Goal: Complete application form: Complete application form

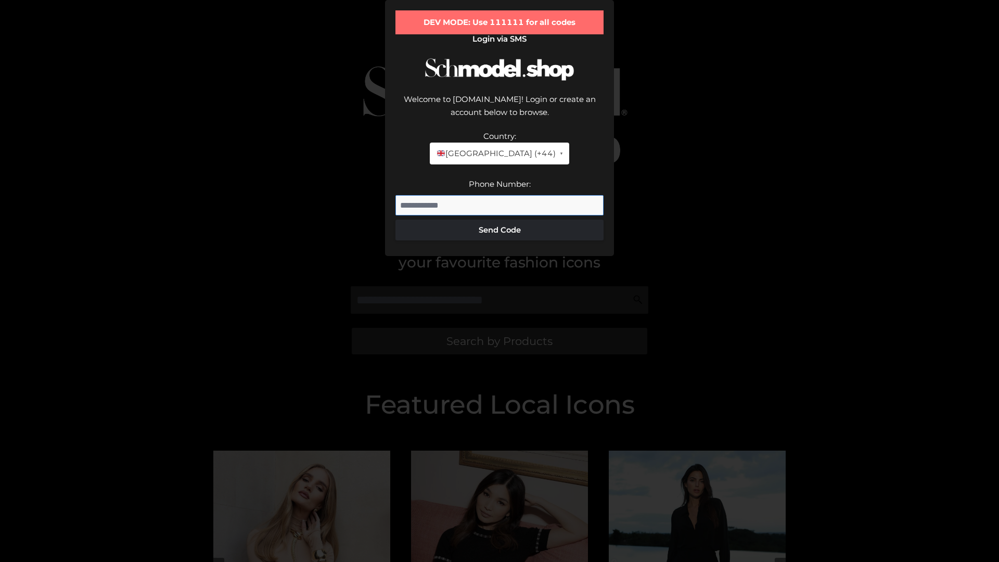
click at [499, 216] on input "Phone Number:" at bounding box center [499, 205] width 208 height 21
type input "**********"
click at [499, 240] on button "Send Code" at bounding box center [499, 230] width 208 height 21
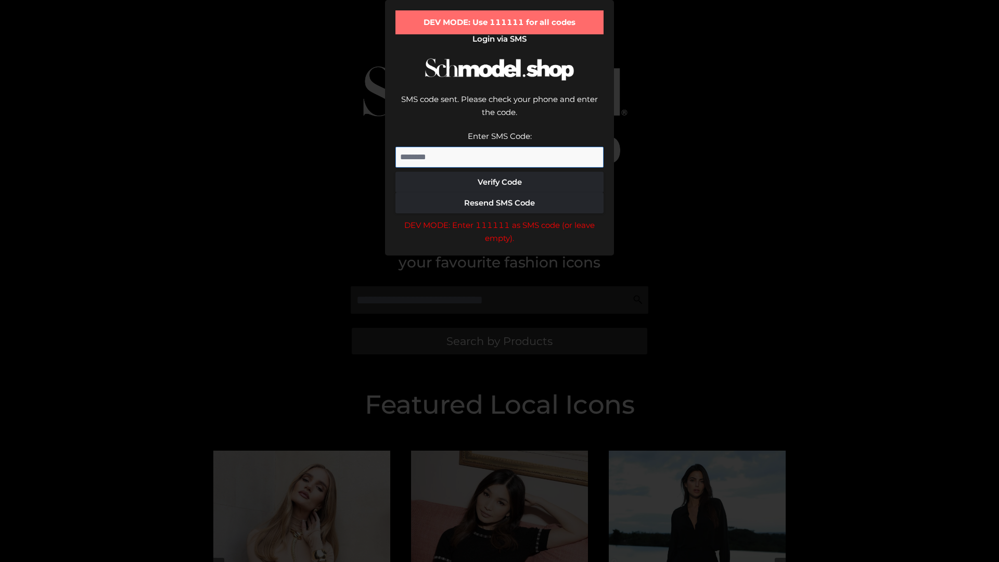
click at [499, 168] on input "Enter SMS Code:" at bounding box center [499, 157] width 208 height 21
type input "******"
click at [499, 193] on button "Verify Code" at bounding box center [499, 182] width 208 height 21
click at [499, 245] on div "DEV MODE: Enter 111111 as SMS code (or leave empty)." at bounding box center [499, 232] width 208 height 27
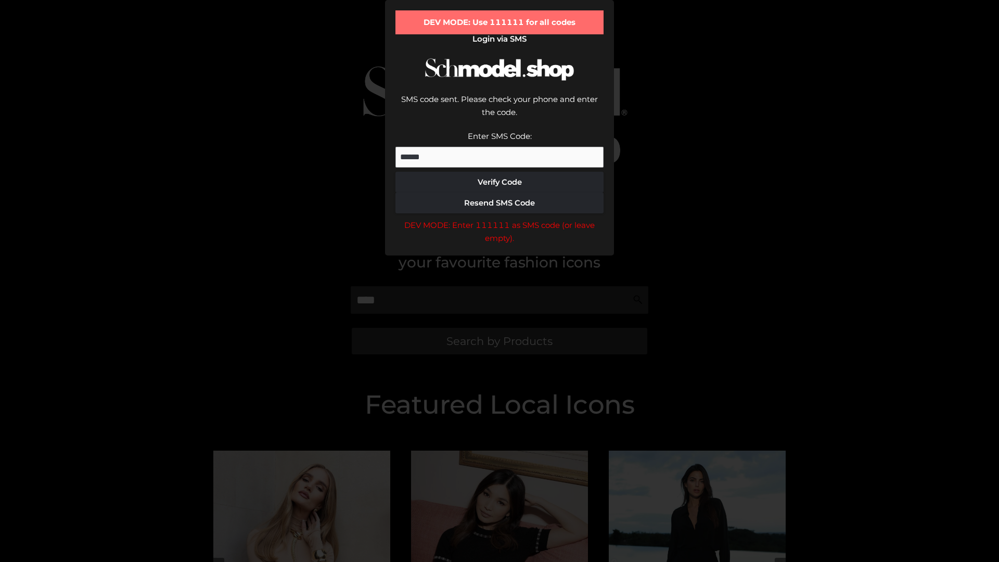
click at [499, 245] on div "DEV MODE: Enter 111111 as SMS code (or leave empty)." at bounding box center [499, 232] width 208 height 27
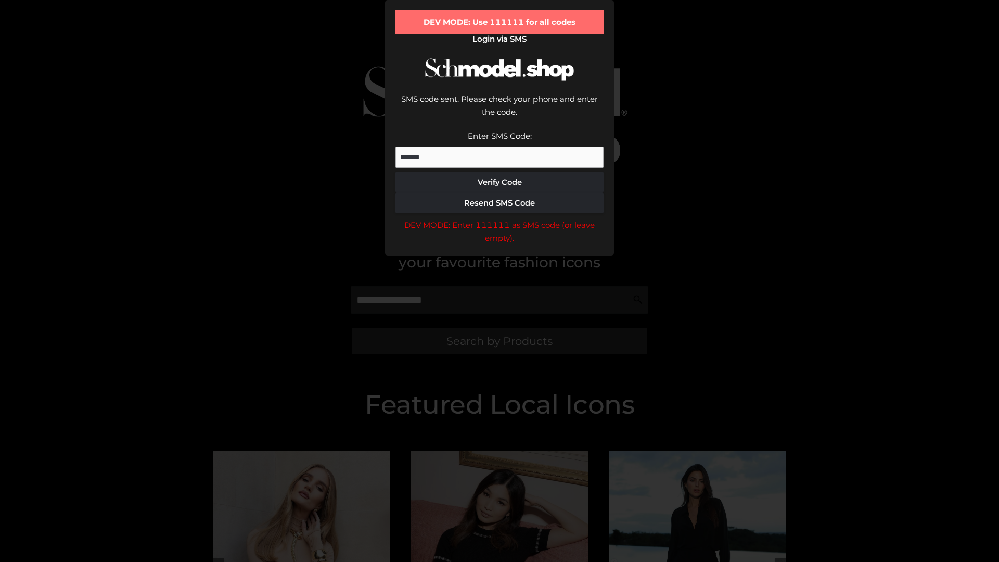
click at [499, 245] on div "DEV MODE: Enter 111111 as SMS code (or leave empty)." at bounding box center [499, 232] width 208 height 27
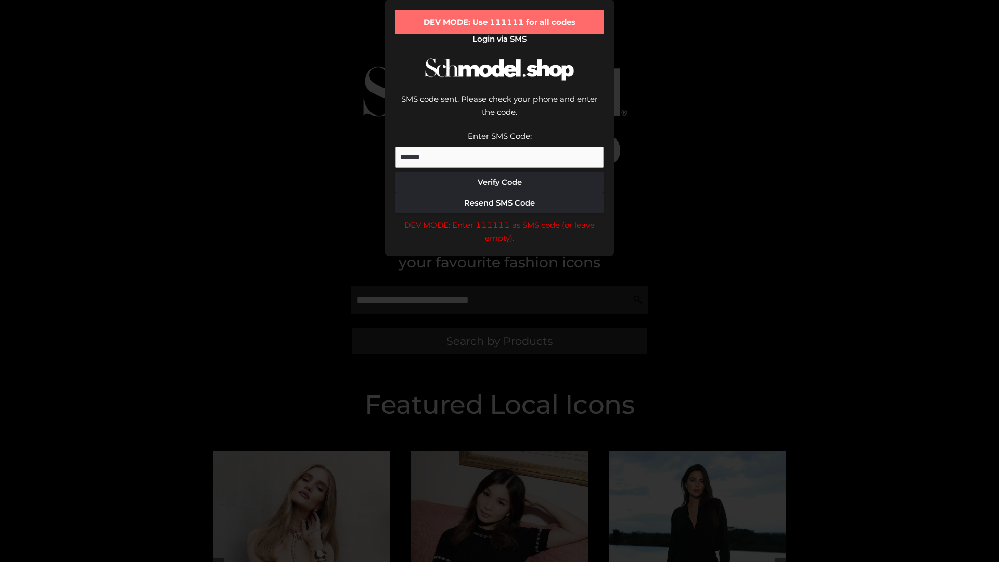
click at [499, 245] on div "DEV MODE: Enter 111111 as SMS code (or leave empty)." at bounding box center [499, 232] width 208 height 27
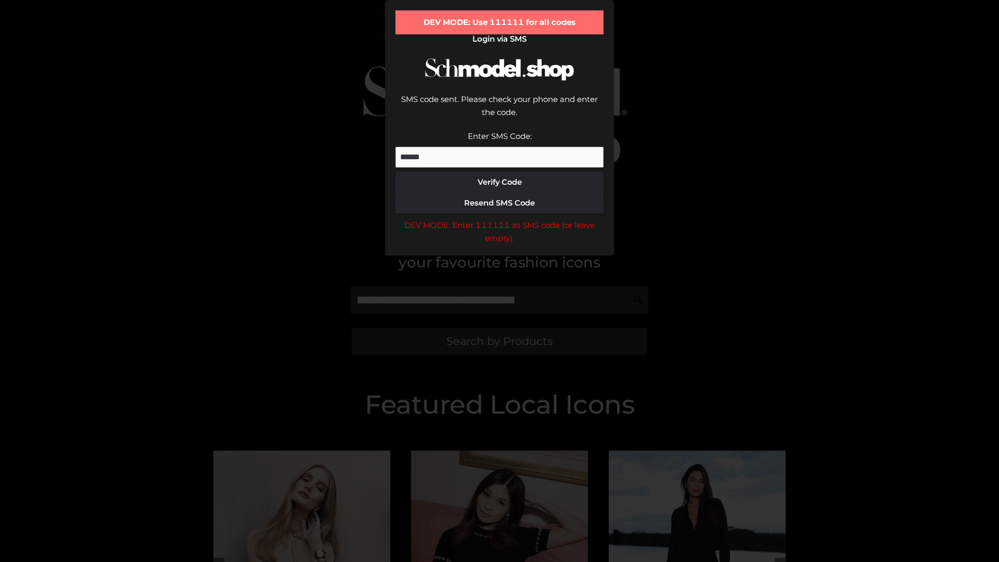
click at [499, 245] on div "DEV MODE: Enter 111111 as SMS code (or leave empty)." at bounding box center [499, 232] width 208 height 27
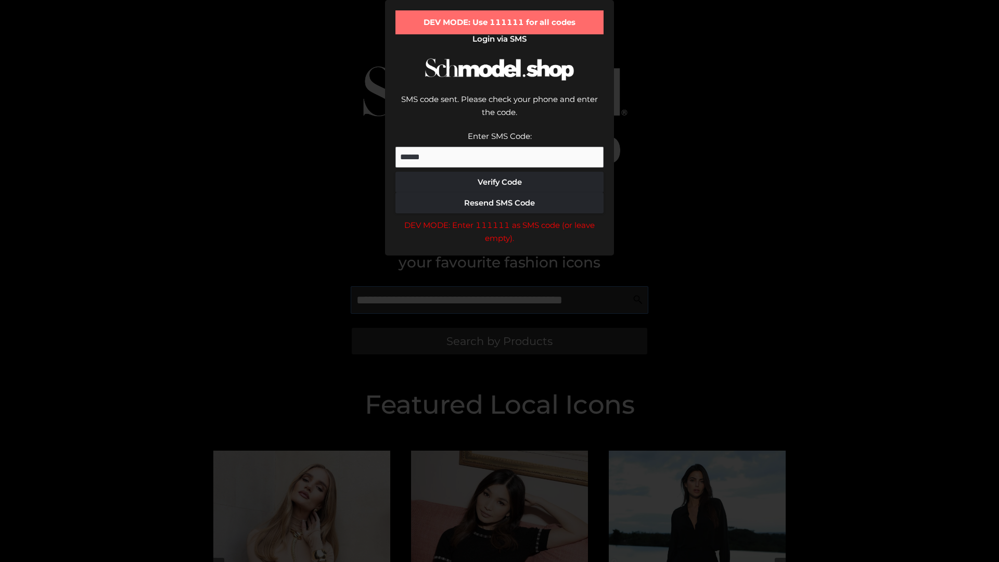
scroll to position [0, 1]
click at [499, 245] on div "DEV MODE: Enter 111111 as SMS code (or leave empty)." at bounding box center [499, 232] width 208 height 27
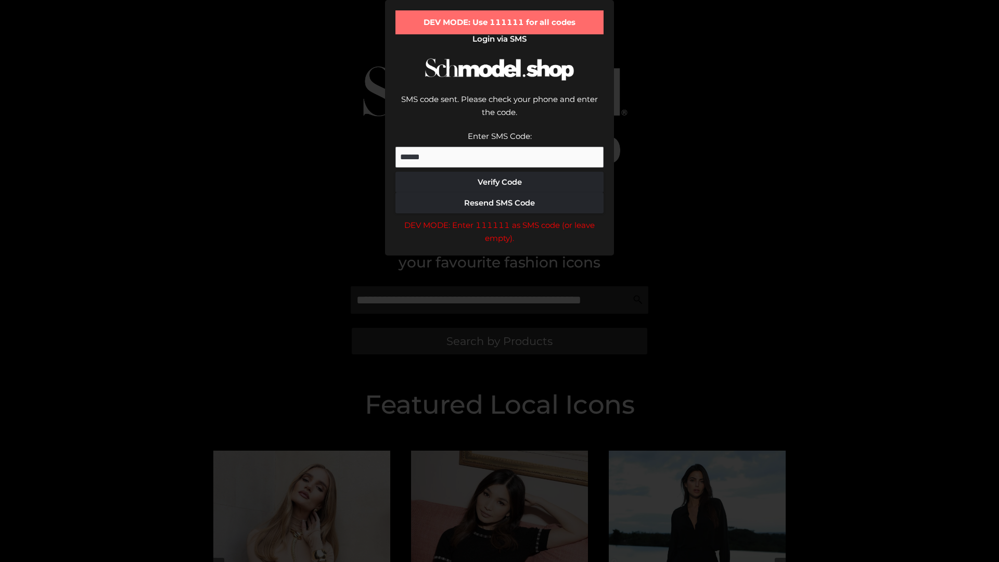
click at [499, 245] on div "DEV MODE: Enter 111111 as SMS code (or leave empty)." at bounding box center [499, 232] width 208 height 27
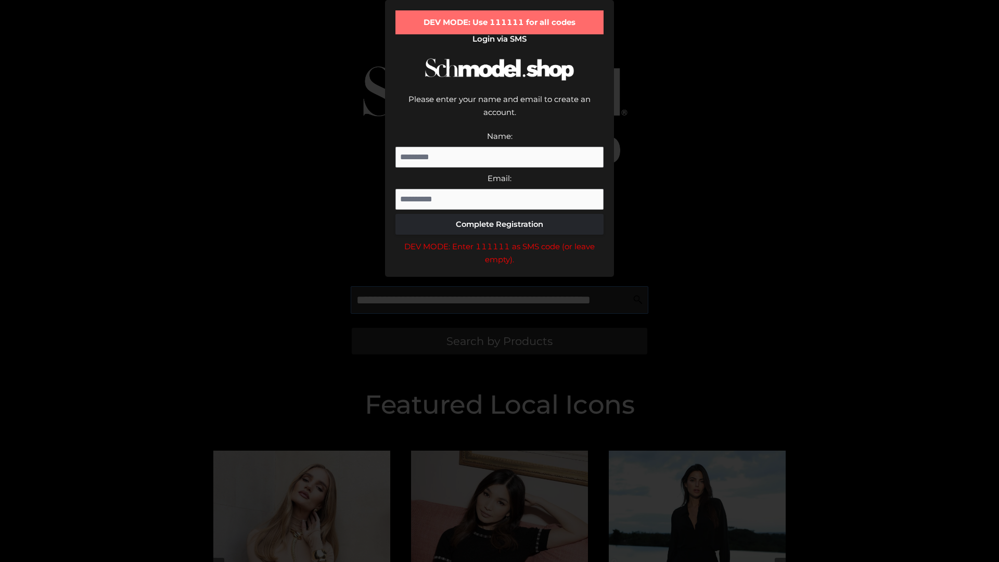
scroll to position [0, 38]
click at [499, 266] on div "DEV MODE: Enter 111111 as SMS code (or leave empty)." at bounding box center [499, 253] width 208 height 27
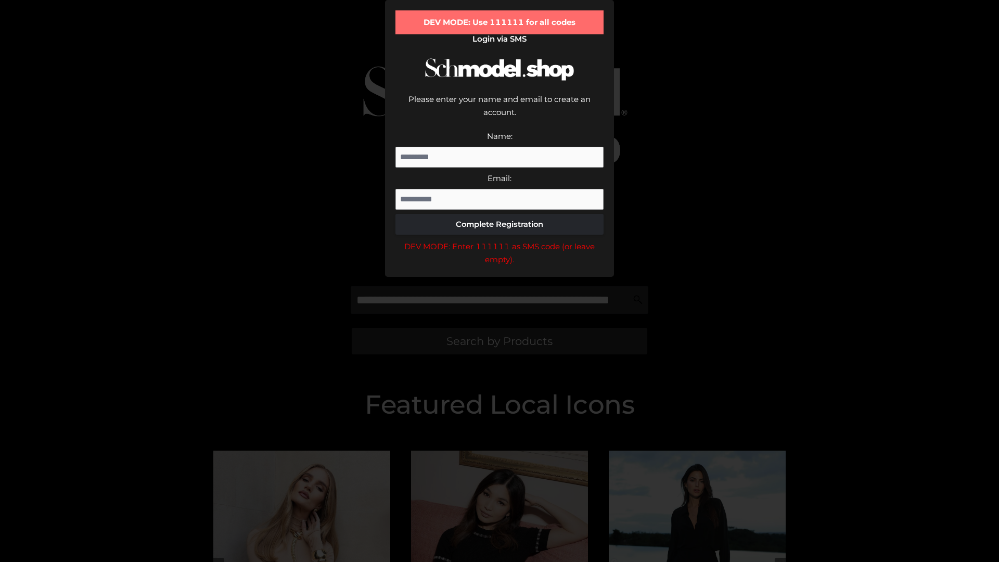
click at [499, 266] on div "DEV MODE: Enter 111111 as SMS code (or leave empty)." at bounding box center [499, 253] width 208 height 27
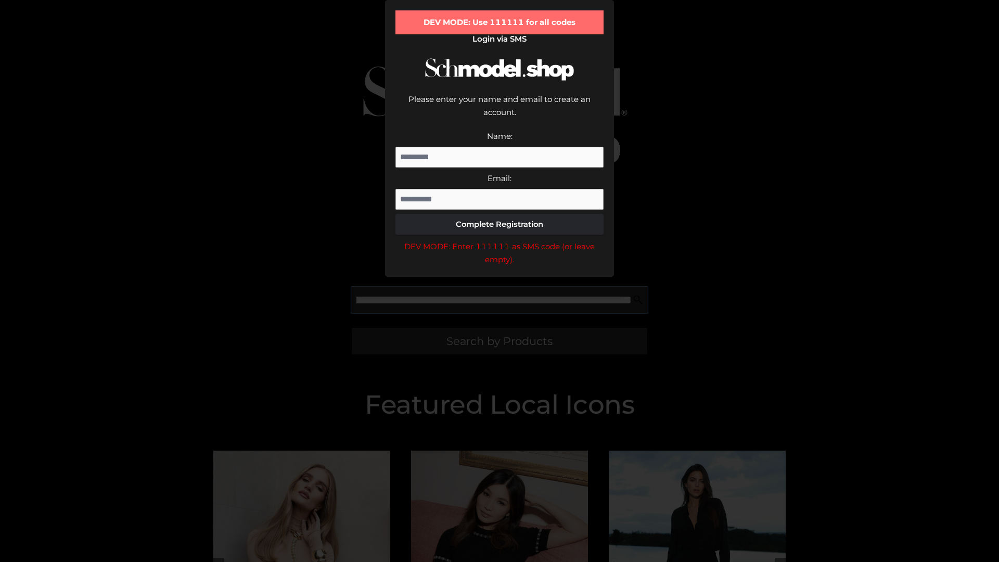
scroll to position [0, 101]
click at [499, 266] on div "DEV MODE: Enter 111111 as SMS code (or leave empty)." at bounding box center [499, 253] width 208 height 27
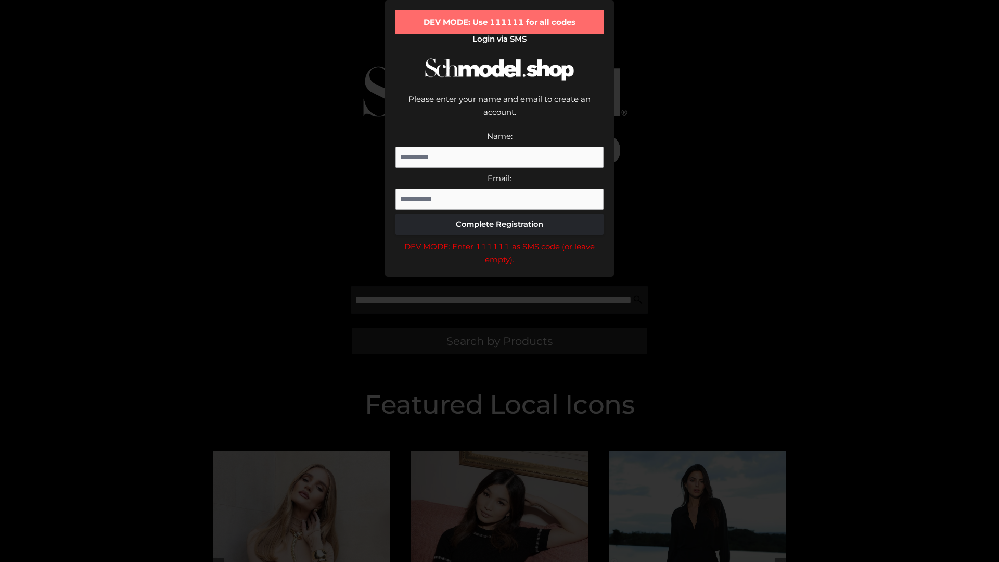
click at [499, 266] on div "DEV MODE: Enter 111111 as SMS code (or leave empty)." at bounding box center [499, 253] width 208 height 27
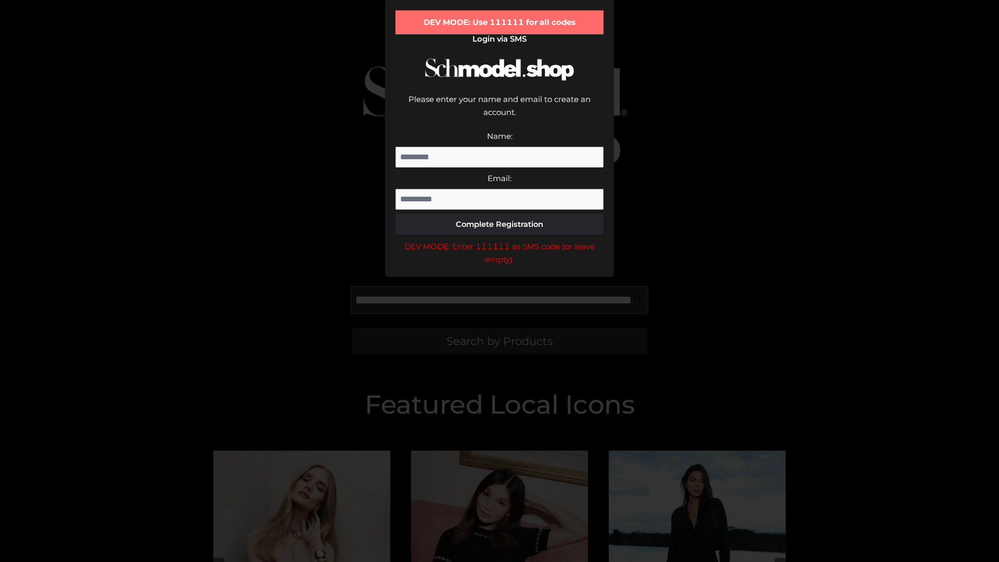
scroll to position [0, 166]
click at [499, 266] on div "DEV MODE: Enter 111111 as SMS code (or leave empty)." at bounding box center [499, 253] width 208 height 27
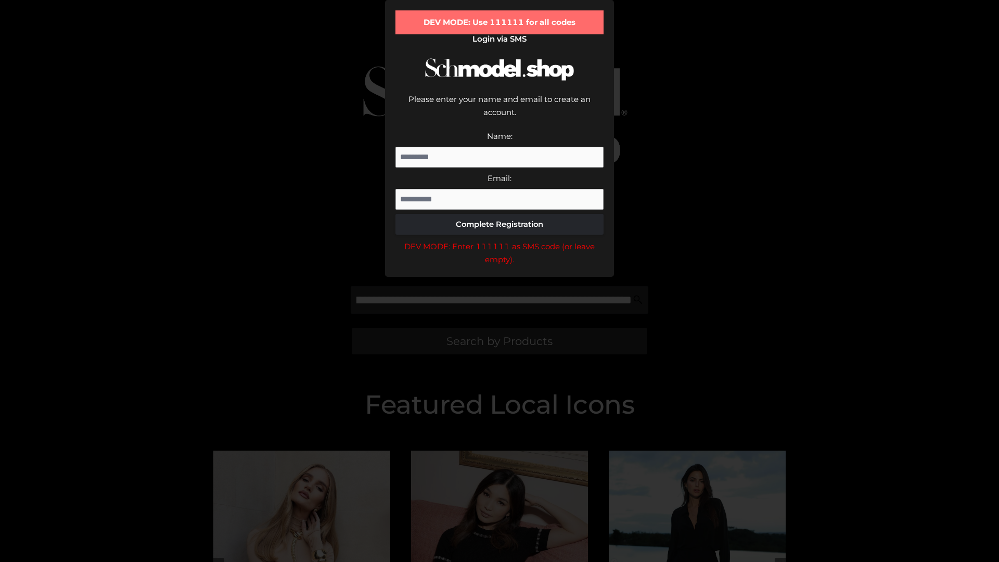
click at [499, 266] on div "DEV MODE: Enter 111111 as SMS code (or leave empty)." at bounding box center [499, 253] width 208 height 27
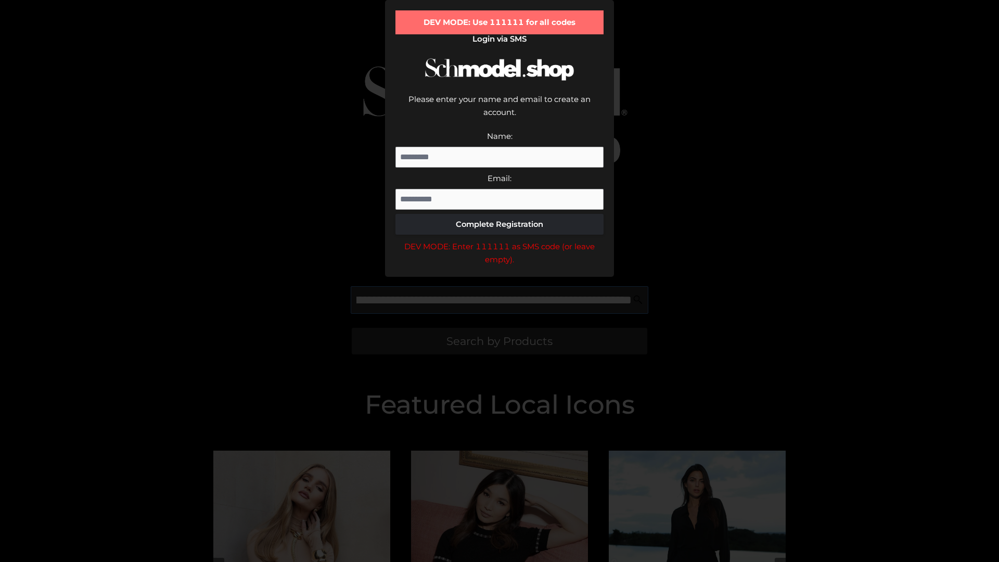
scroll to position [0, 226]
click at [499, 266] on div "DEV MODE: Enter 111111 as SMS code (or leave empty)." at bounding box center [499, 253] width 208 height 27
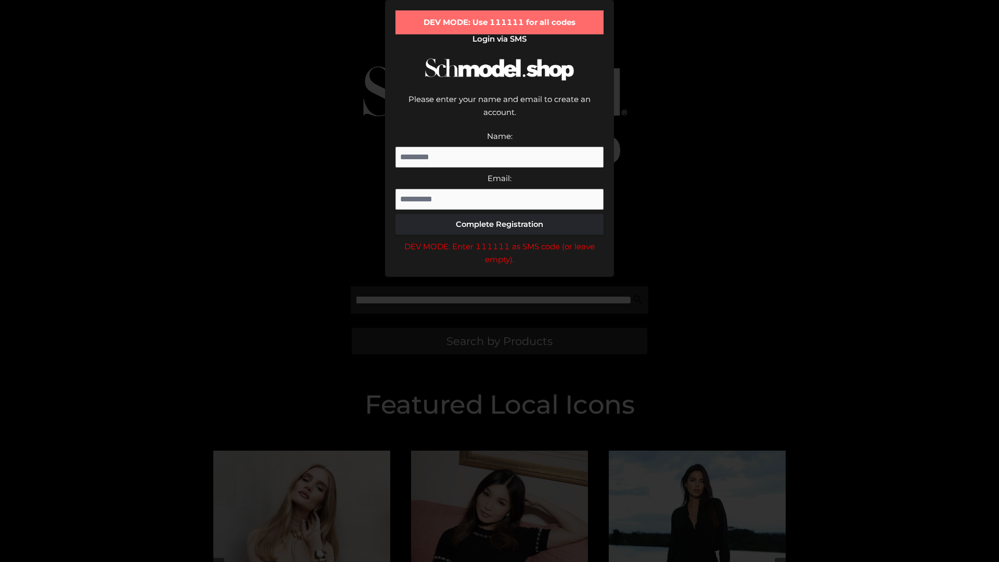
click at [499, 266] on div "DEV MODE: Enter 111111 as SMS code (or leave empty)." at bounding box center [499, 253] width 208 height 27
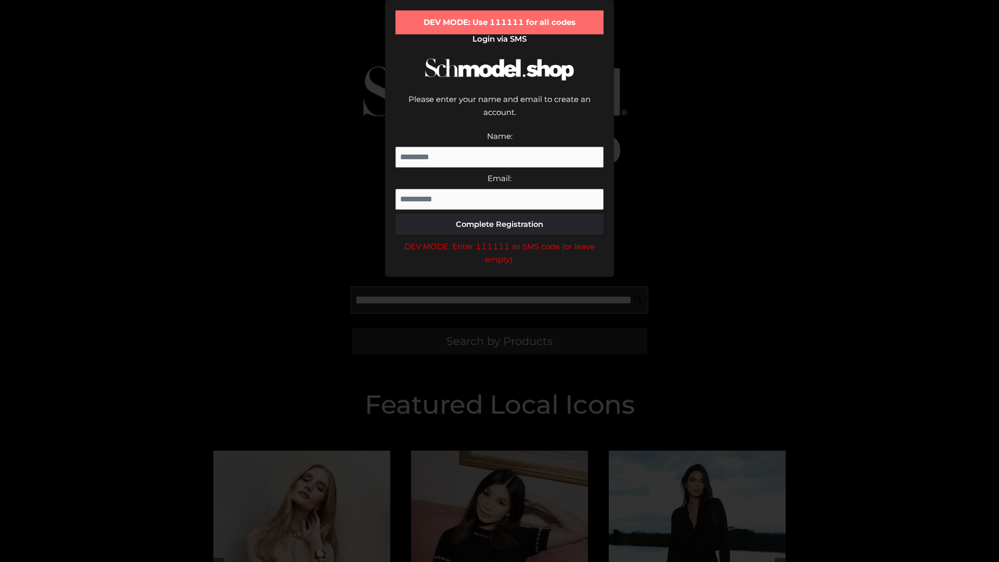
scroll to position [0, 290]
click at [499, 266] on div "DEV MODE: Enter 111111 as SMS code (or leave empty)." at bounding box center [499, 253] width 208 height 27
type input "**********"
